Goal: Navigation & Orientation: Find specific page/section

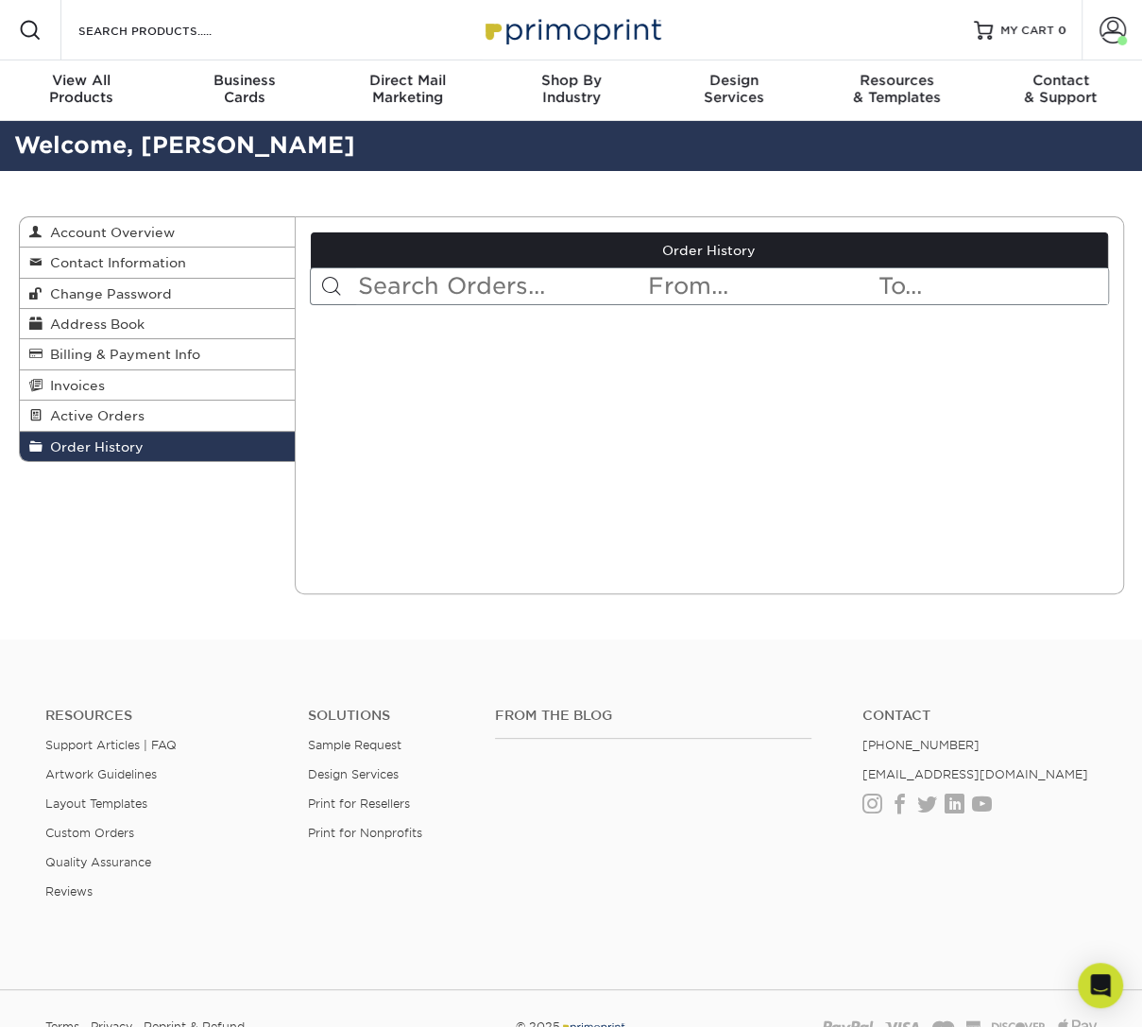
click at [528, 29] on img at bounding box center [571, 29] width 189 height 41
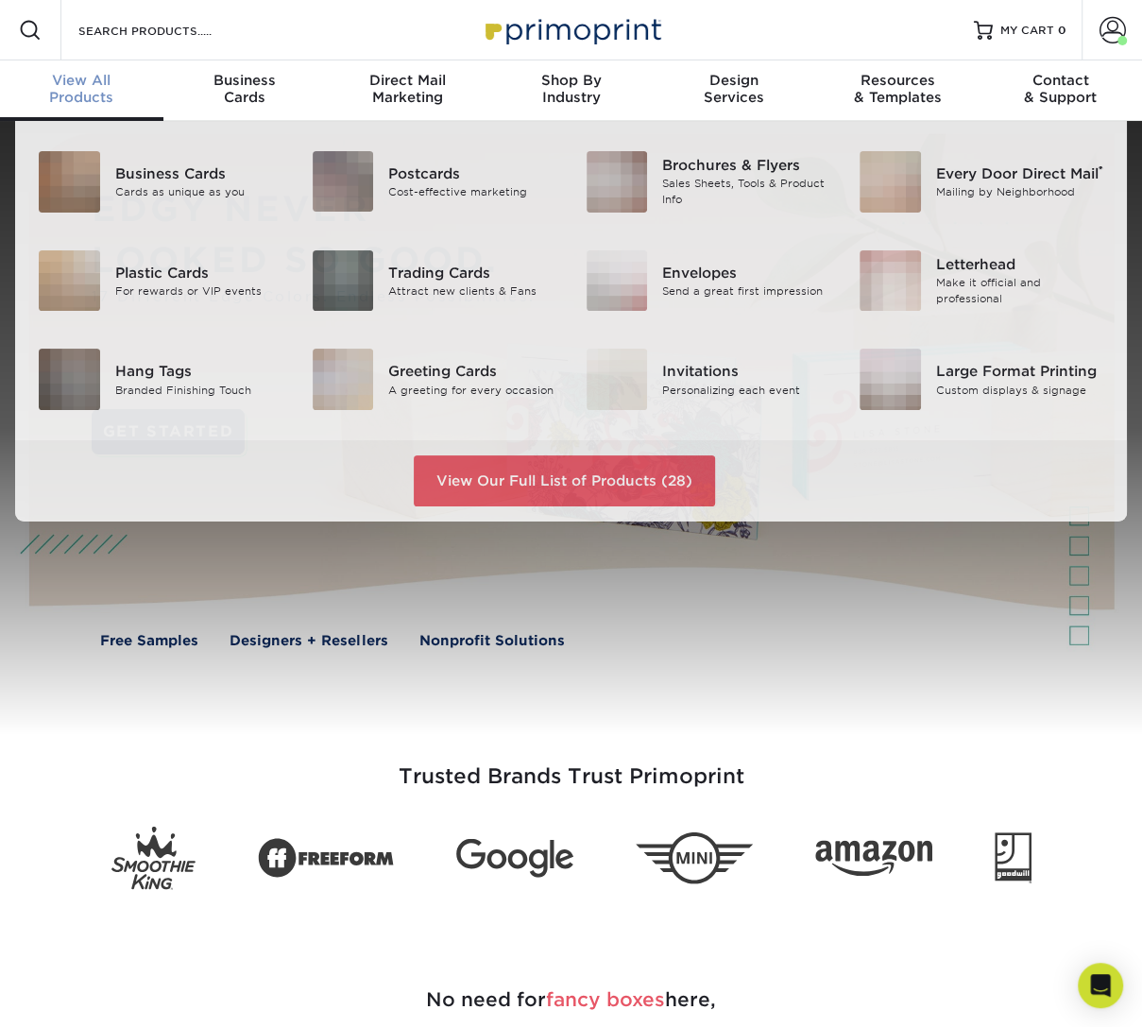
click at [59, 86] on span "View All" at bounding box center [81, 80] width 163 height 17
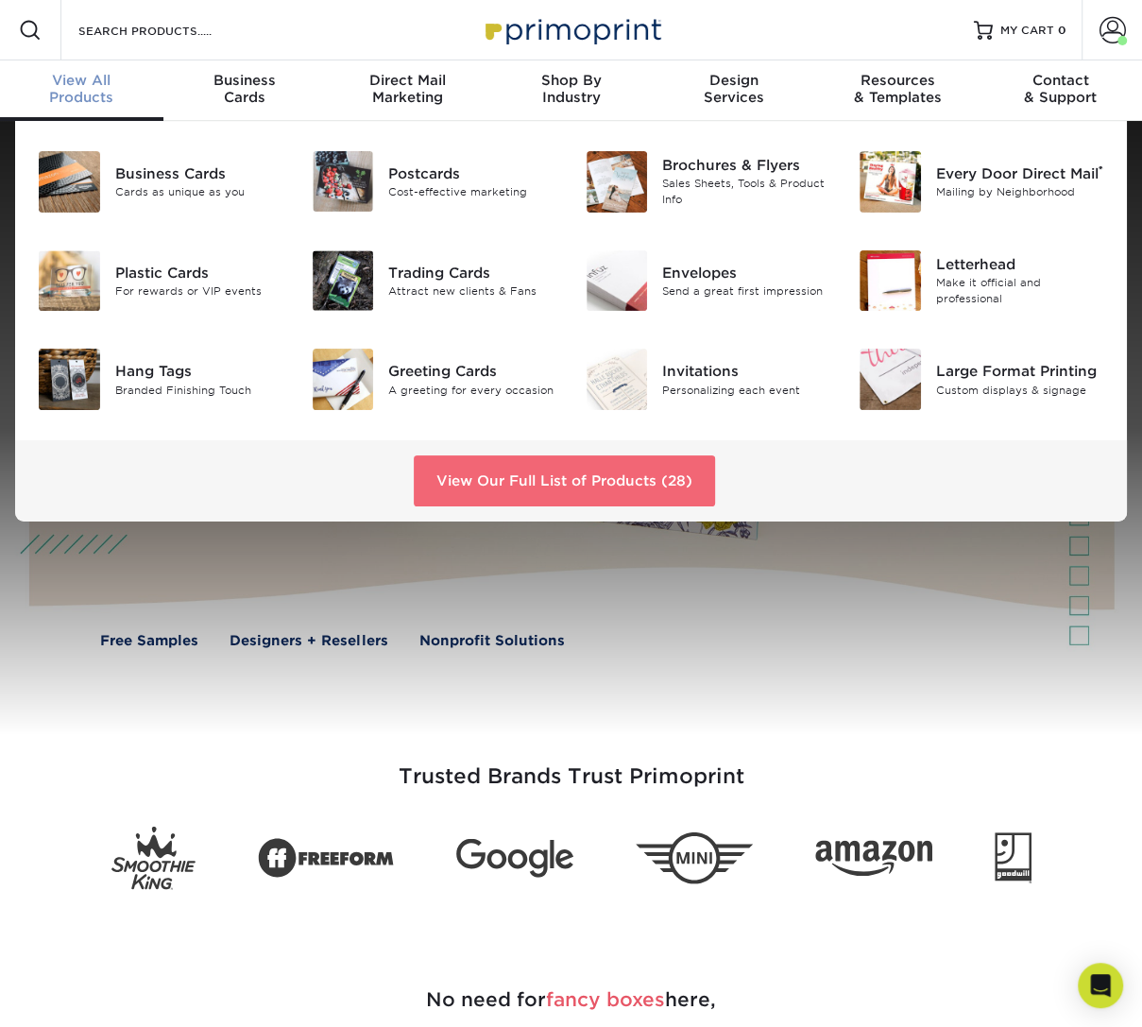
click at [489, 477] on link "View Our Full List of Products (28)" at bounding box center [564, 480] width 301 height 51
